Goal: Task Accomplishment & Management: Manage account settings

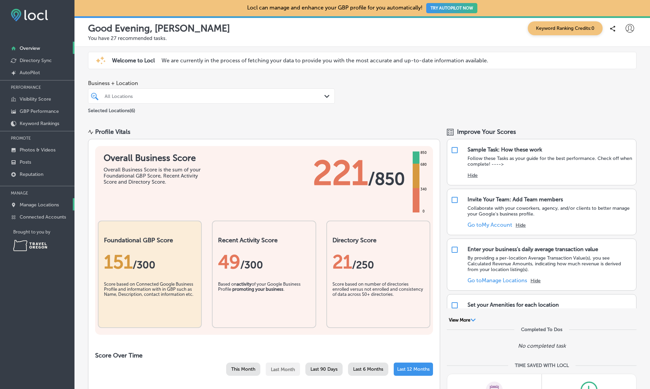
click at [44, 204] on p "Manage Locations" at bounding box center [39, 205] width 39 height 6
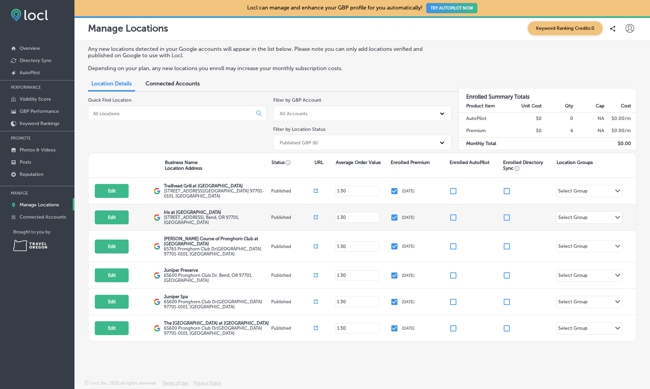
click at [395, 214] on input "checkbox" at bounding box center [394, 217] width 8 height 8
checkbox input "false"
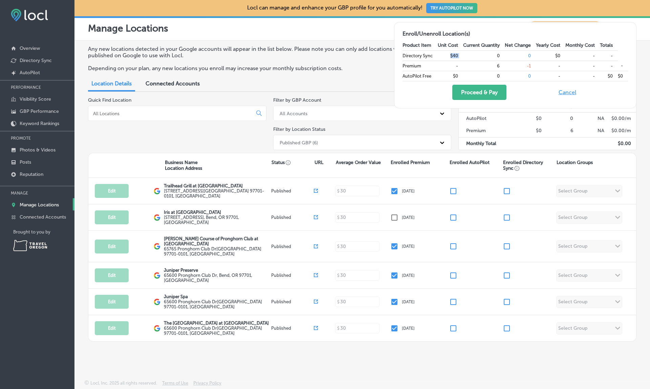
drag, startPoint x: 440, startPoint y: 53, endPoint x: 477, endPoint y: 54, distance: 37.2
click at [477, 54] on tr "Directory Sync $40 0 0 $0 - -" at bounding box center [514, 55] width 225 height 10
click at [477, 54] on td "0" at bounding box center [484, 55] width 42 height 10
click at [528, 93] on div "Proceed & Pay Cancel" at bounding box center [514, 92] width 225 height 15
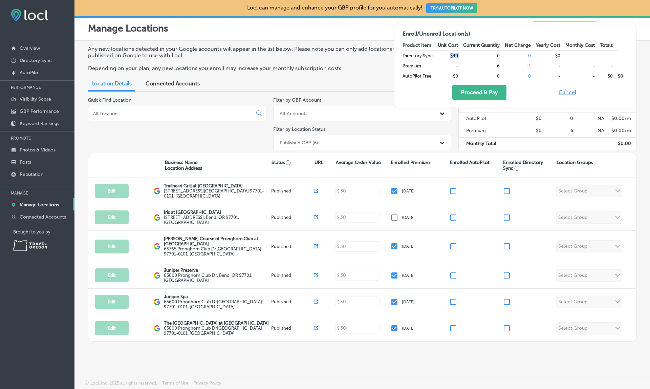
drag, startPoint x: 437, startPoint y: 53, endPoint x: 456, endPoint y: 54, distance: 19.3
click at [456, 54] on tr "Directory Sync $40 0 0 $0 - -" at bounding box center [514, 55] width 225 height 10
click at [463, 54] on td "0" at bounding box center [484, 55] width 42 height 10
click at [444, 54] on td "$40" at bounding box center [450, 55] width 25 height 10
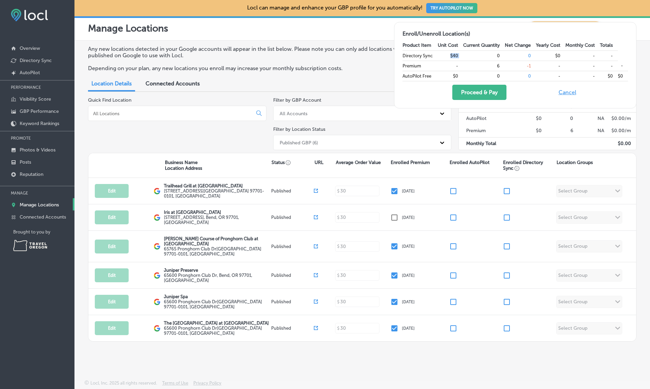
click at [444, 54] on td "$40" at bounding box center [450, 55] width 25 height 10
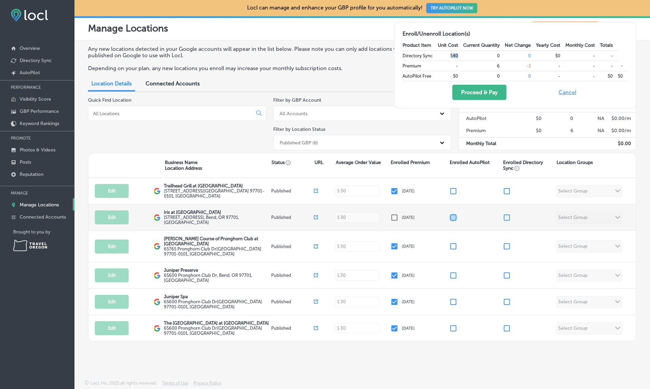
click at [453, 217] on input "checkbox" at bounding box center [453, 217] width 8 height 8
checkbox input "false"
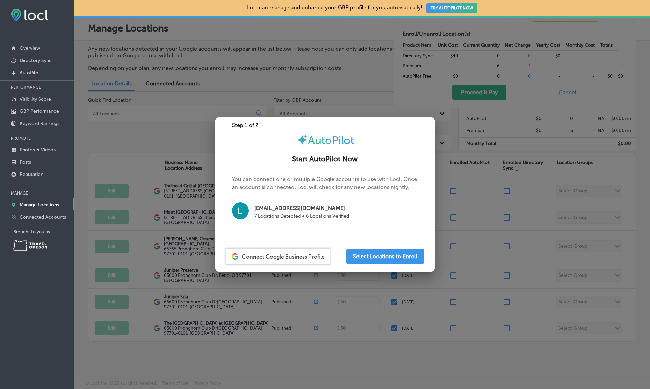
click at [464, 201] on div at bounding box center [325, 194] width 650 height 389
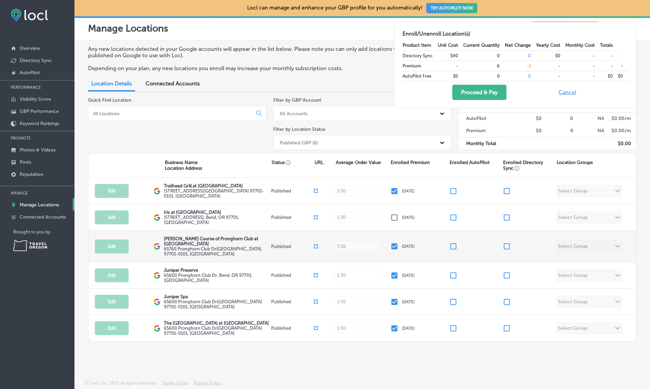
click at [510, 243] on input "checkbox" at bounding box center [507, 246] width 8 height 8
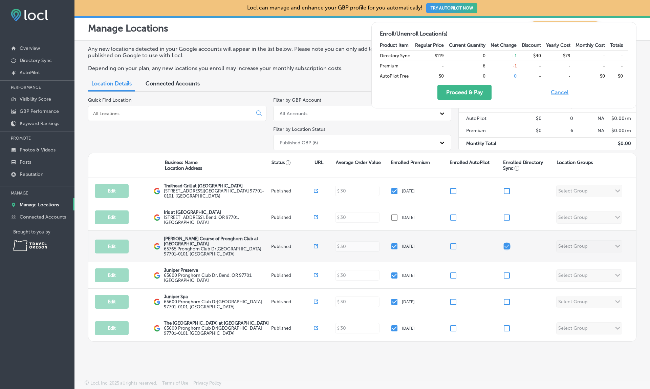
click at [506, 246] on input "checkbox" at bounding box center [507, 246] width 8 height 8
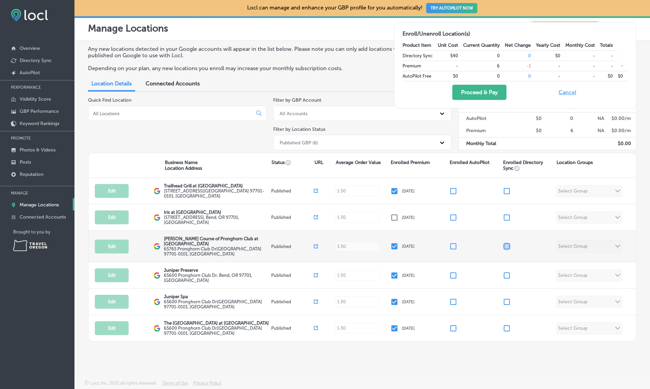
click at [506, 246] on input "checkbox" at bounding box center [507, 246] width 8 height 8
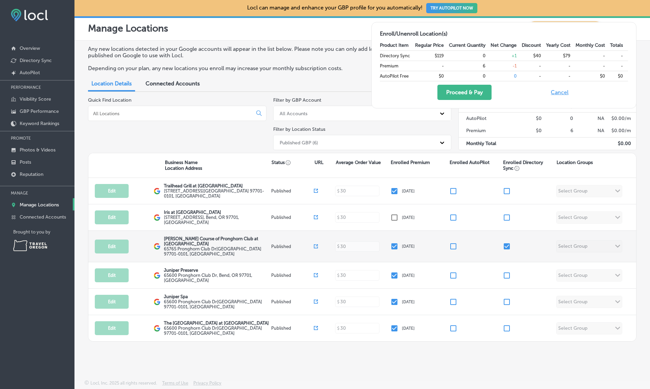
click at [506, 246] on input "checkbox" at bounding box center [507, 246] width 8 height 8
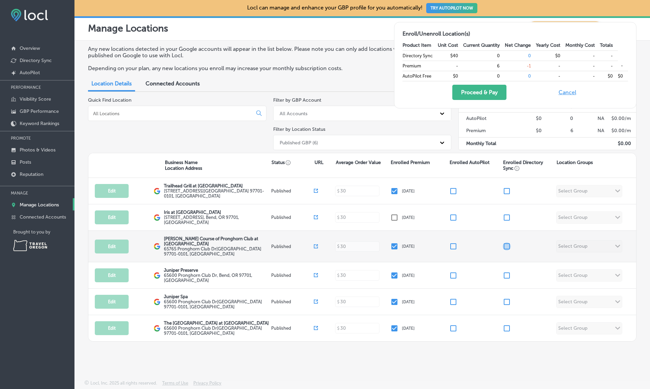
click at [506, 246] on input "checkbox" at bounding box center [507, 246] width 8 height 8
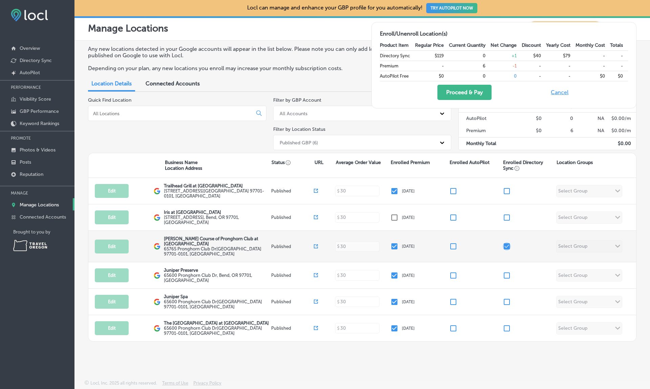
click at [506, 246] on input "checkbox" at bounding box center [507, 246] width 8 height 8
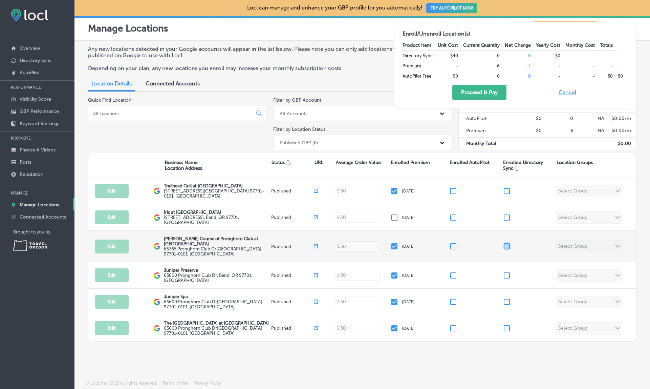
click at [506, 246] on input "checkbox" at bounding box center [507, 246] width 8 height 8
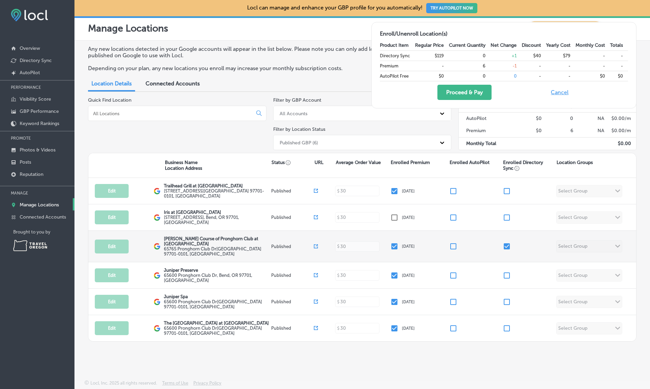
click at [506, 247] on input "checkbox" at bounding box center [507, 246] width 8 height 8
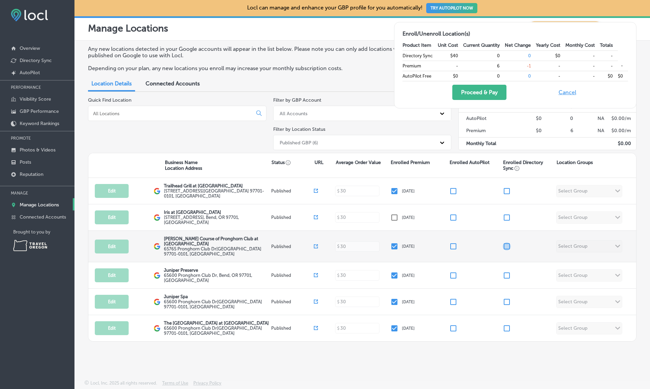
click at [506, 247] on input "checkbox" at bounding box center [507, 246] width 8 height 8
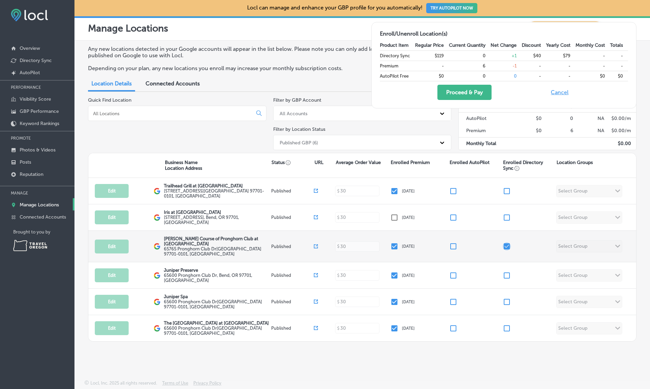
click at [506, 247] on input "checkbox" at bounding box center [507, 246] width 8 height 8
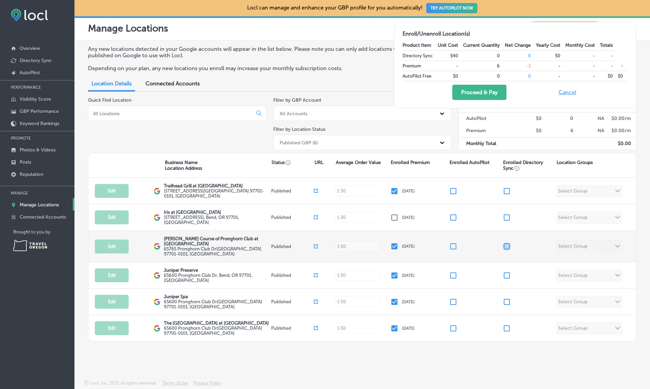
click at [506, 247] on input "checkbox" at bounding box center [507, 246] width 8 height 8
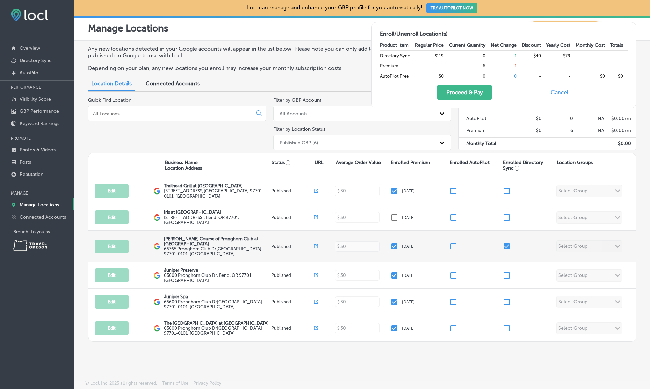
click at [506, 247] on input "checkbox" at bounding box center [507, 246] width 8 height 8
checkbox input "false"
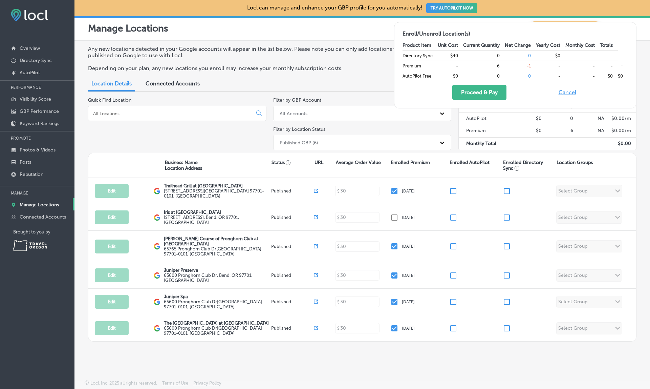
click at [565, 90] on button "Cancel" at bounding box center [567, 92] width 22 height 15
checkbox input "true"
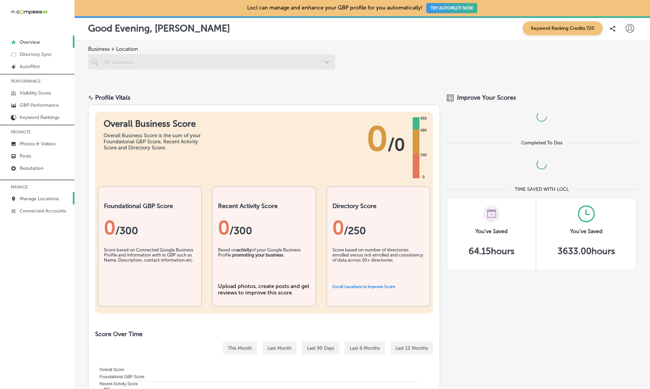
click at [35, 202] on link "Manage Locations" at bounding box center [37, 198] width 74 height 12
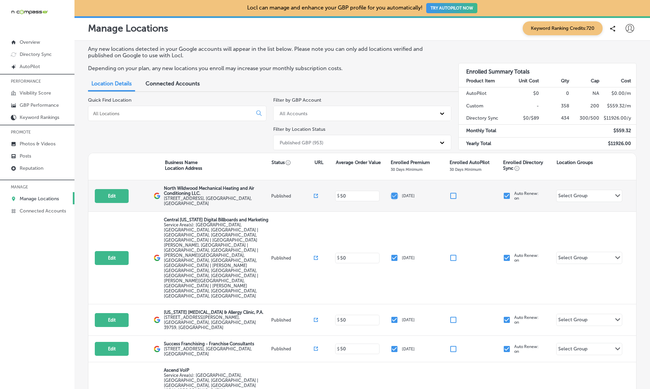
click at [396, 192] on input "checkbox" at bounding box center [394, 196] width 8 height 8
checkbox input "false"
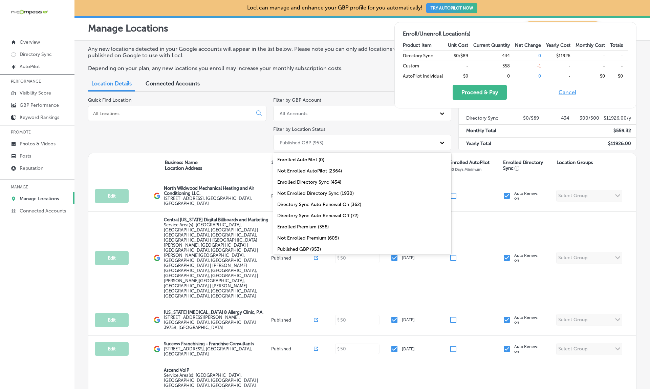
click at [379, 138] on div "Published GBP (953)" at bounding box center [356, 142] width 160 height 11
click at [308, 192] on div "Not Enrolled Directory Sync (1930)" at bounding box center [362, 193] width 178 height 11
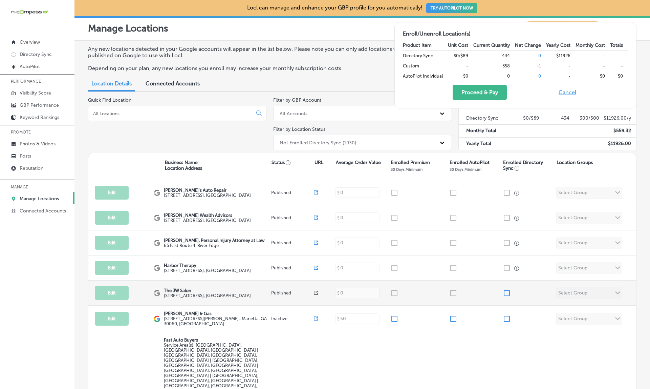
click at [505, 292] on input "checkbox" at bounding box center [507, 293] width 8 height 8
checkbox input "true"
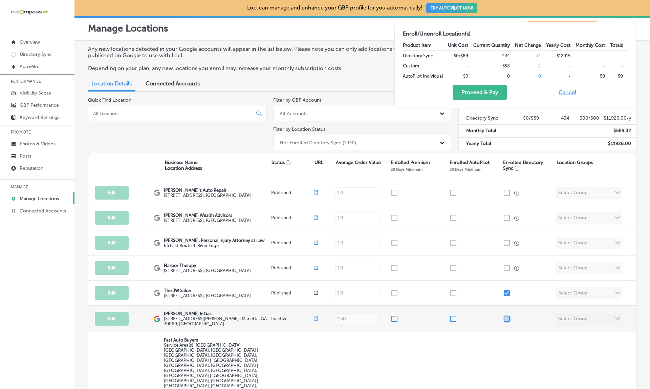
click at [507, 319] on input "checkbox" at bounding box center [507, 318] width 8 height 8
checkbox input "true"
